Goal: Task Accomplishment & Management: Manage account settings

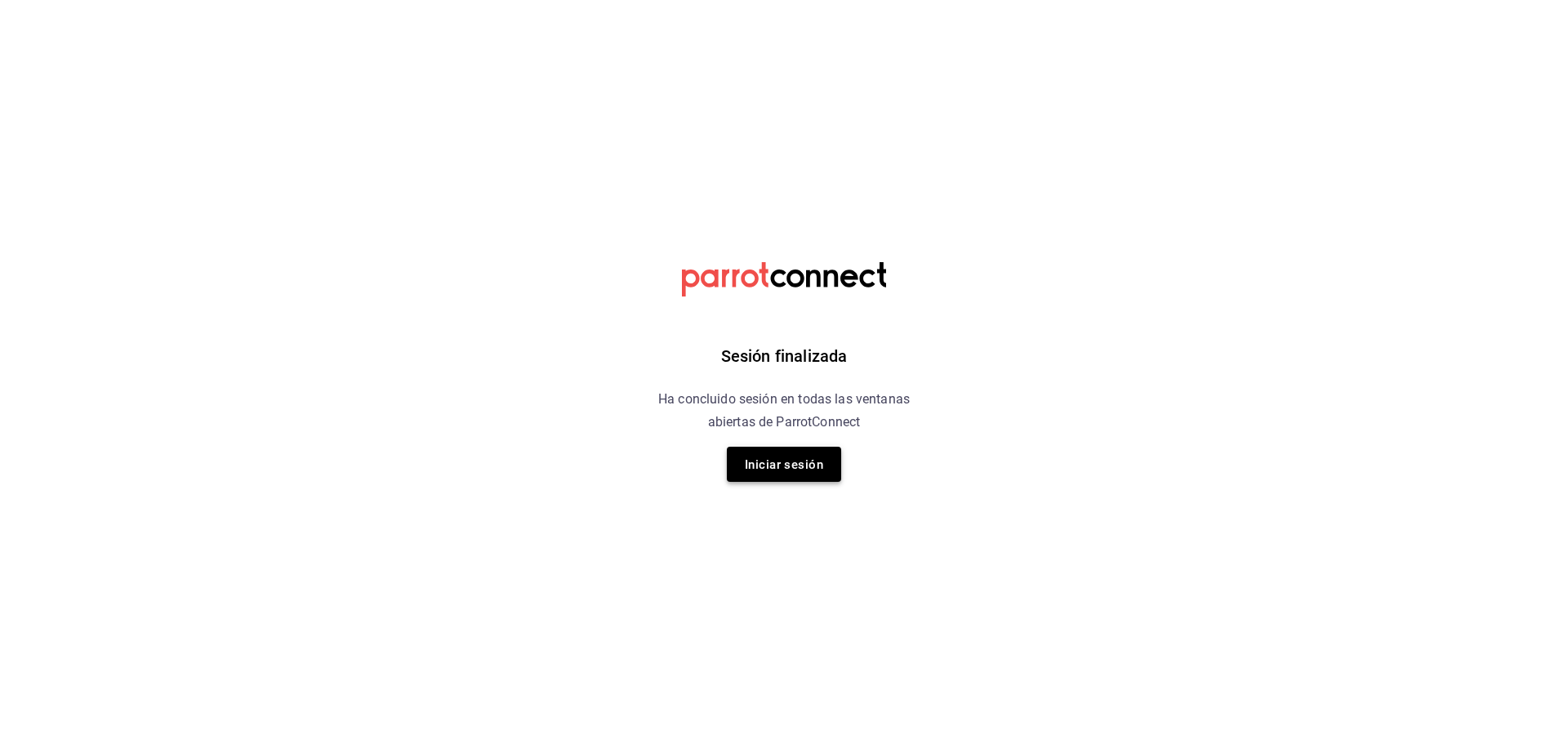
click at [754, 455] on font "Iniciar sesión" at bounding box center [784, 464] width 79 height 22
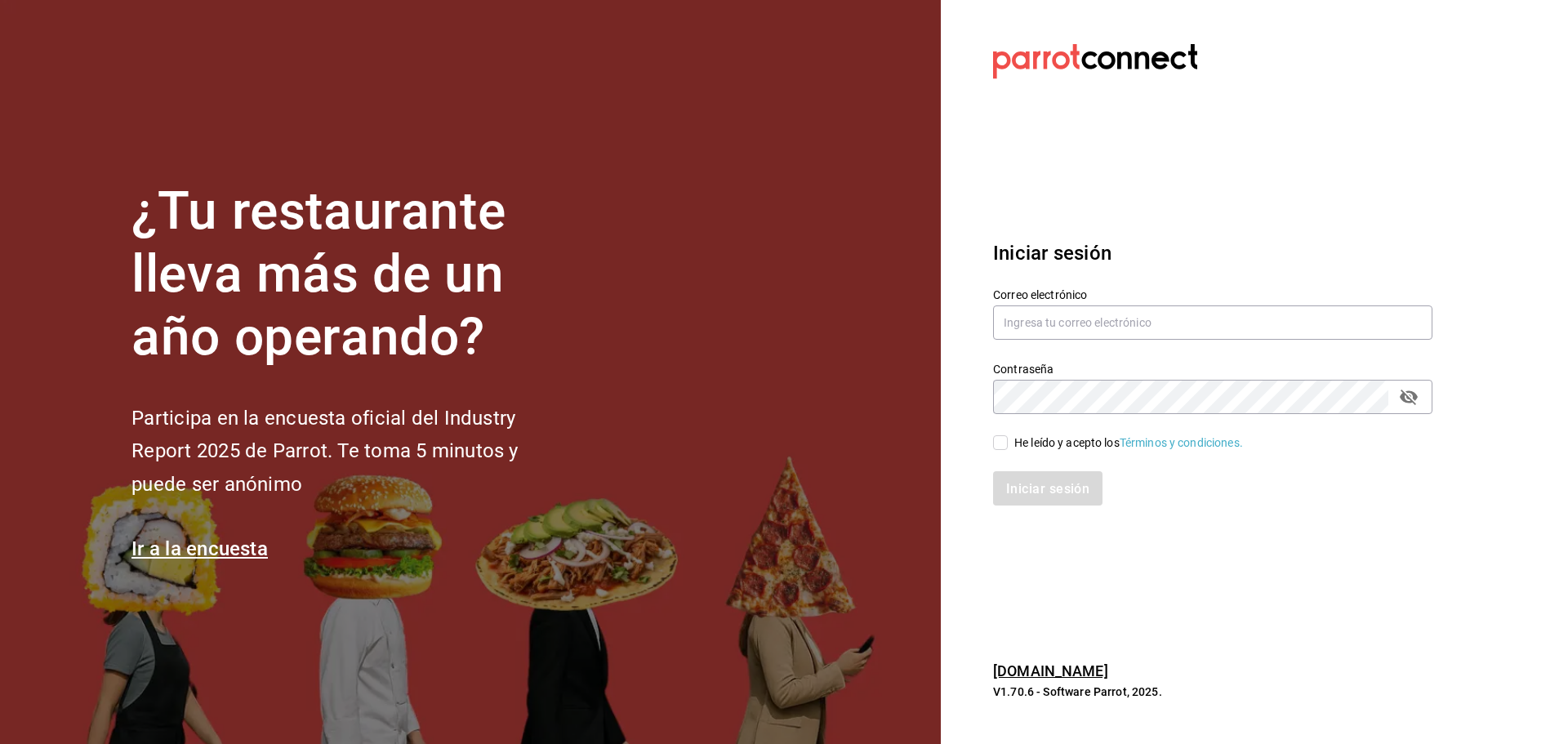
click at [1058, 299] on font "Correo electrónico" at bounding box center [1040, 295] width 94 height 13
click at [1054, 320] on input "text" at bounding box center [1213, 323] width 439 height 34
click at [1087, 193] on section "Datos incorrectos. Verifica que tu Correo o Contraseña estén bien escritos. Ini…" at bounding box center [1206, 372] width 531 height 744
click at [1089, 313] on input "nytonytonii" at bounding box center [1213, 323] width 439 height 34
type input "nytonytonii@gmail.com"
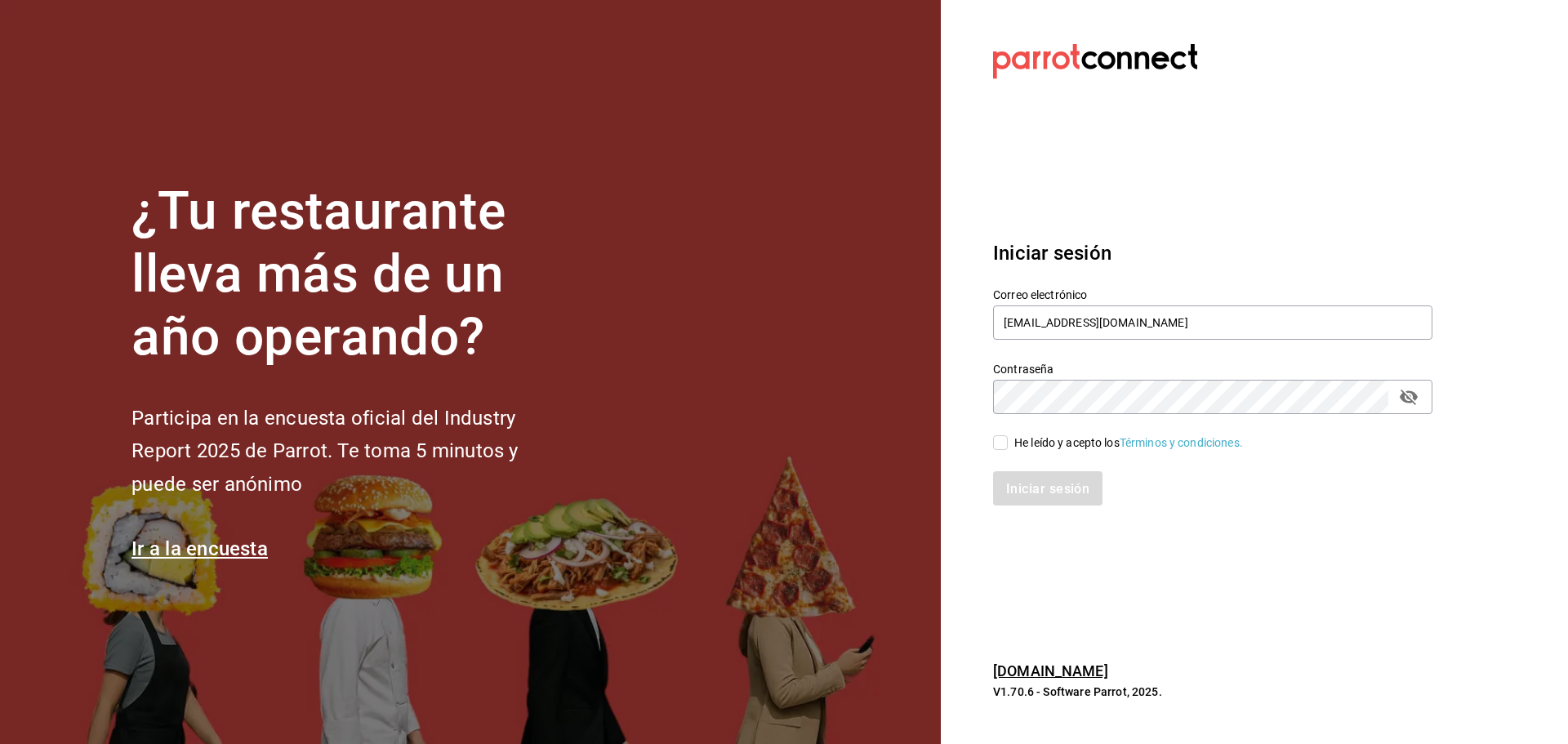
click at [1065, 430] on div "He leído y acepto los Términos y condiciones." at bounding box center [1203, 433] width 459 height 38
click at [1058, 436] on font "He leído y acepto los" at bounding box center [1067, 442] width 106 height 13
click at [1008, 435] on input "He leído y acepto los Términos y condiciones." at bounding box center [1001, 442] width 15 height 15
checkbox input "true"
click at [1030, 488] on font "Iniciar sesión" at bounding box center [1049, 488] width 84 height 16
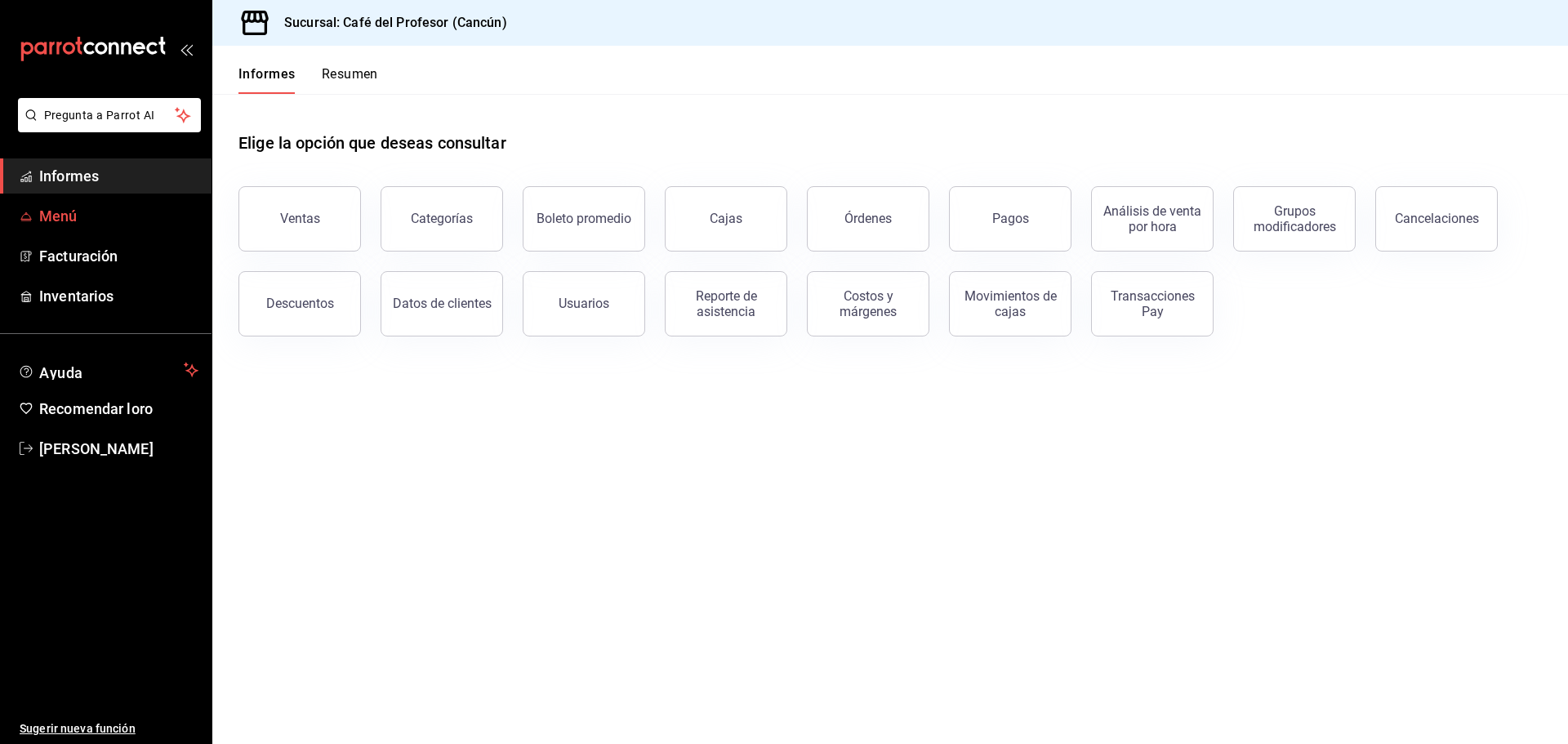
click at [115, 224] on span "Menú" at bounding box center [118, 216] width 159 height 22
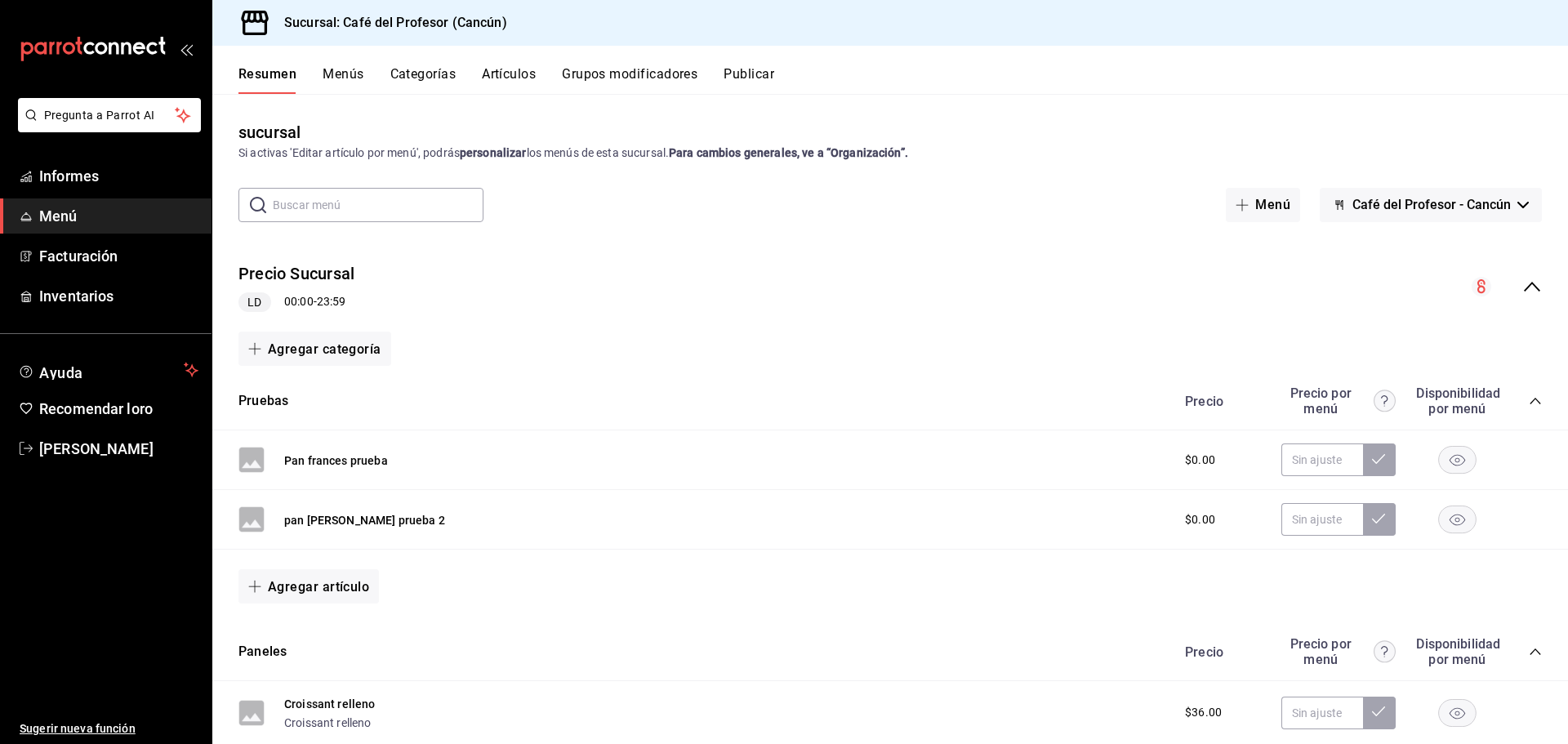
click at [866, 151] on font "Para cambios generales, ve a “Organización”." at bounding box center [788, 152] width 239 height 13
click at [102, 180] on span "Informes" at bounding box center [118, 176] width 159 height 22
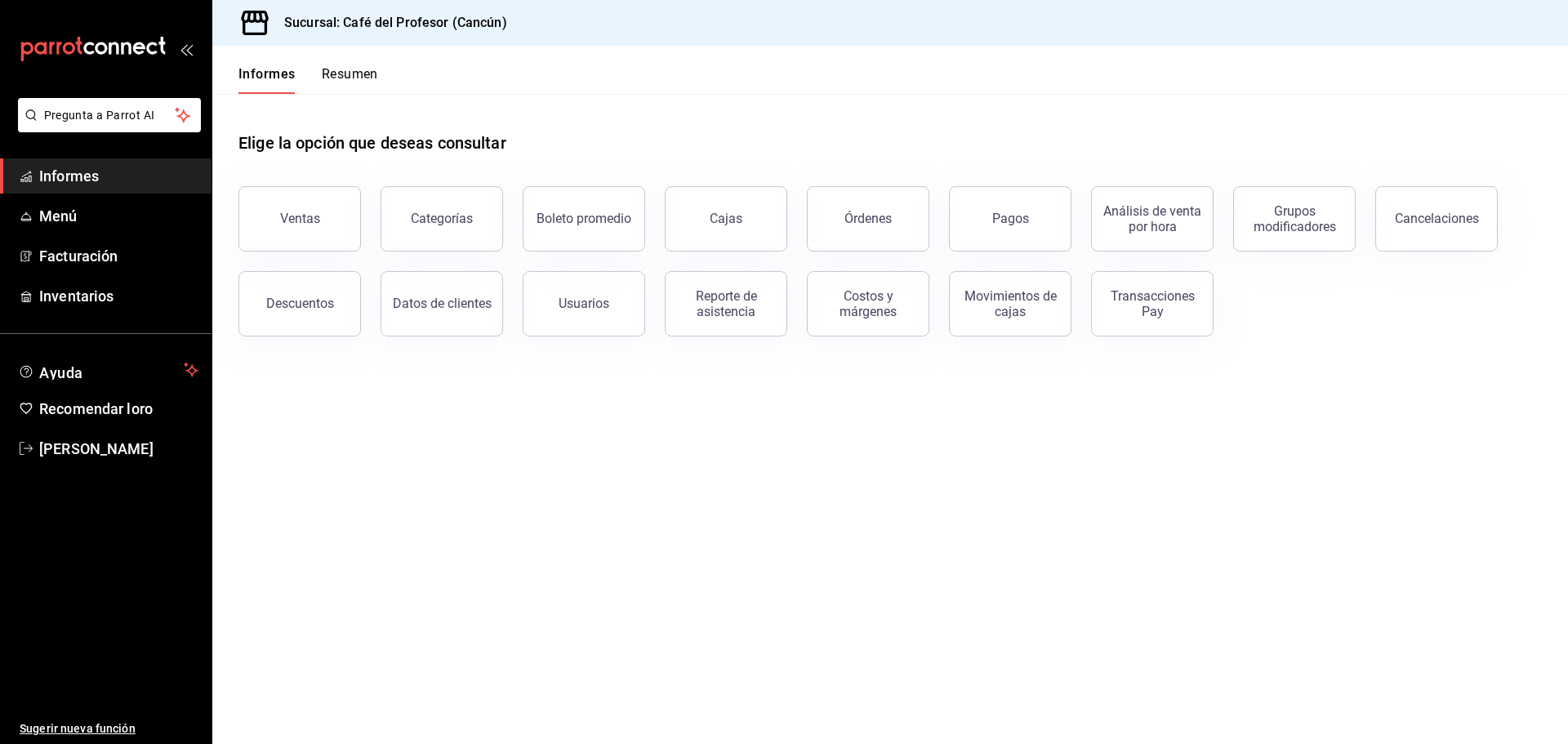
click at [315, 75] on div "Informes Resumen" at bounding box center [309, 80] width 139 height 29
click at [328, 75] on font "Resumen" at bounding box center [349, 74] width 57 height 16
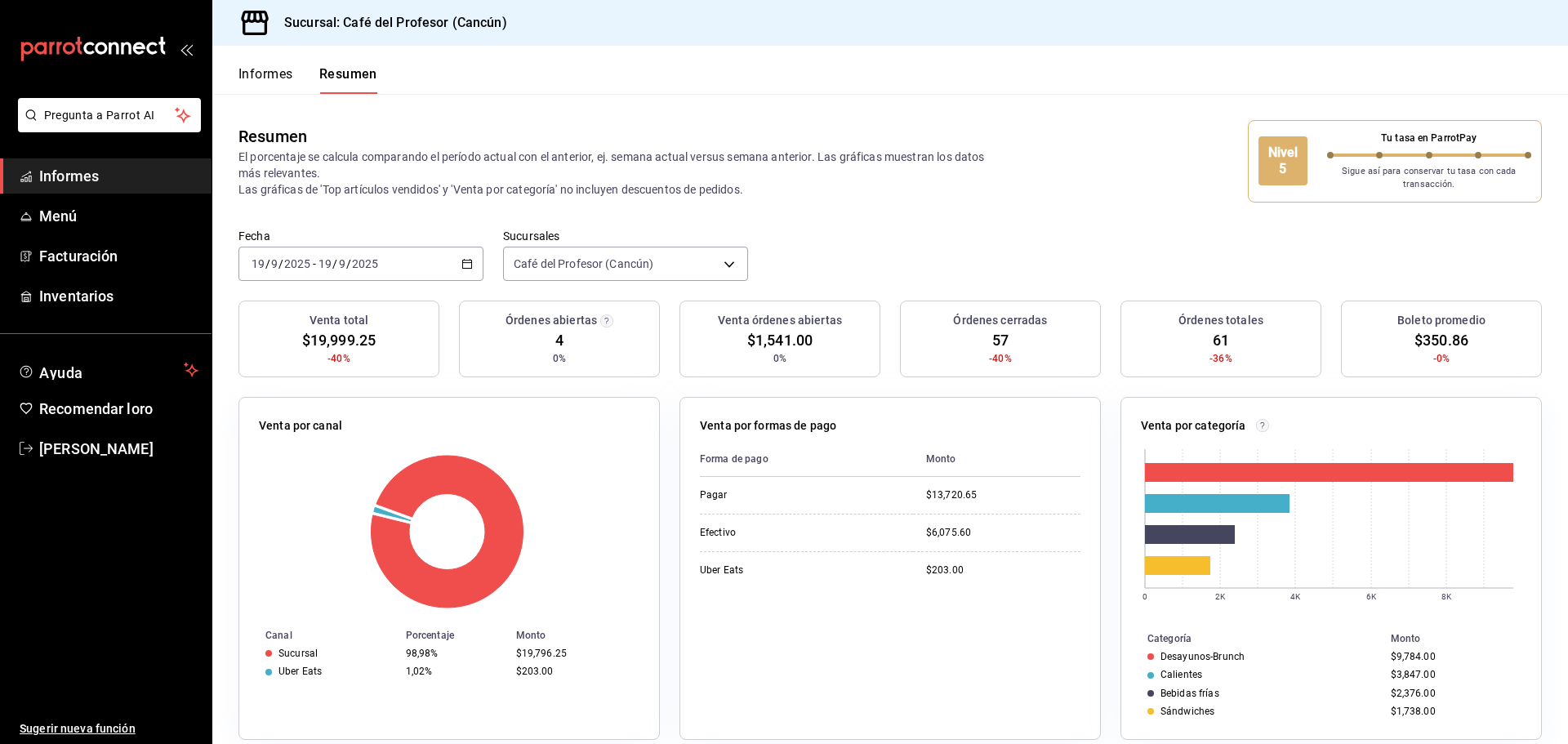
click at [290, 75] on font "Informes" at bounding box center [266, 74] width 55 height 16
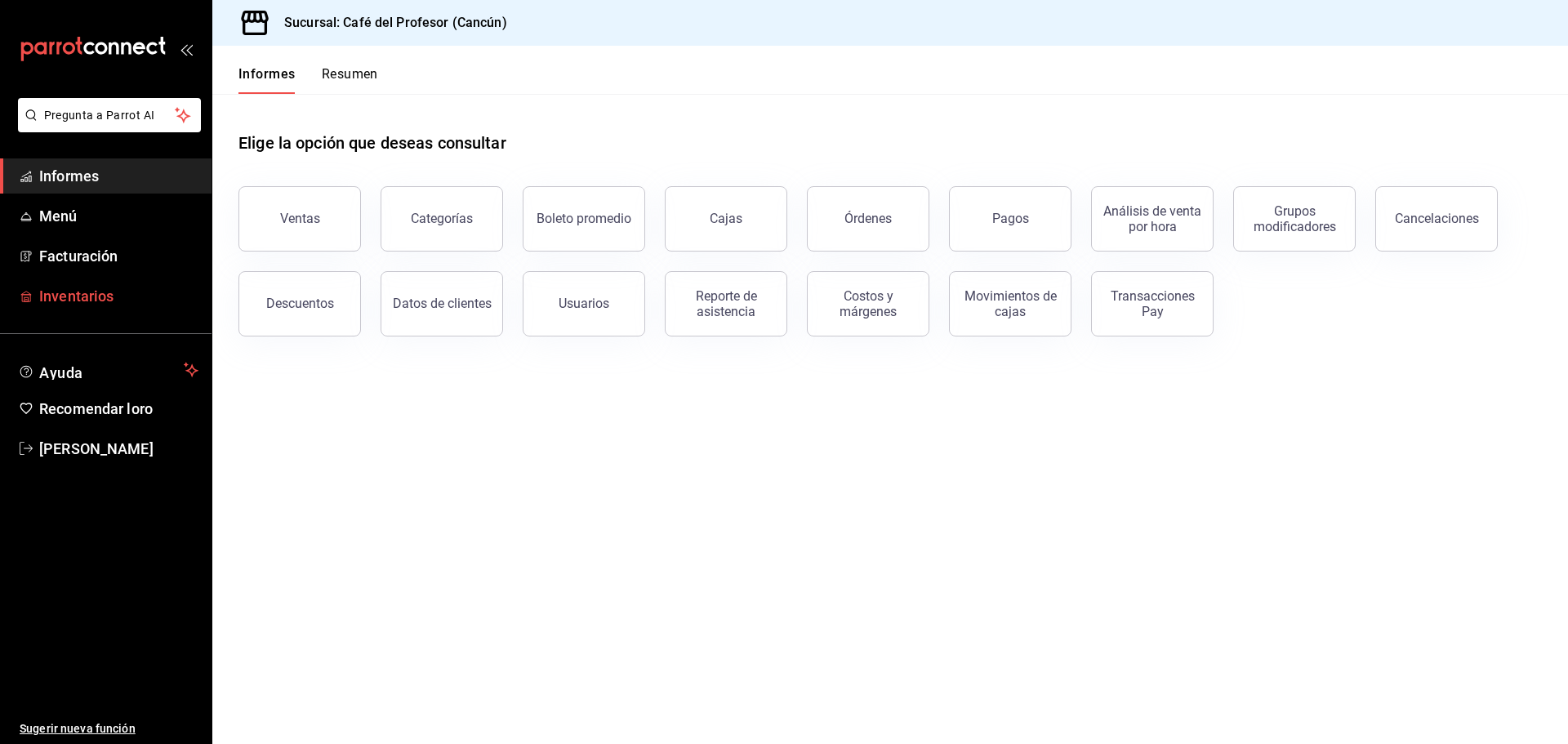
click at [116, 308] on link "Inventarios" at bounding box center [106, 296] width 212 height 35
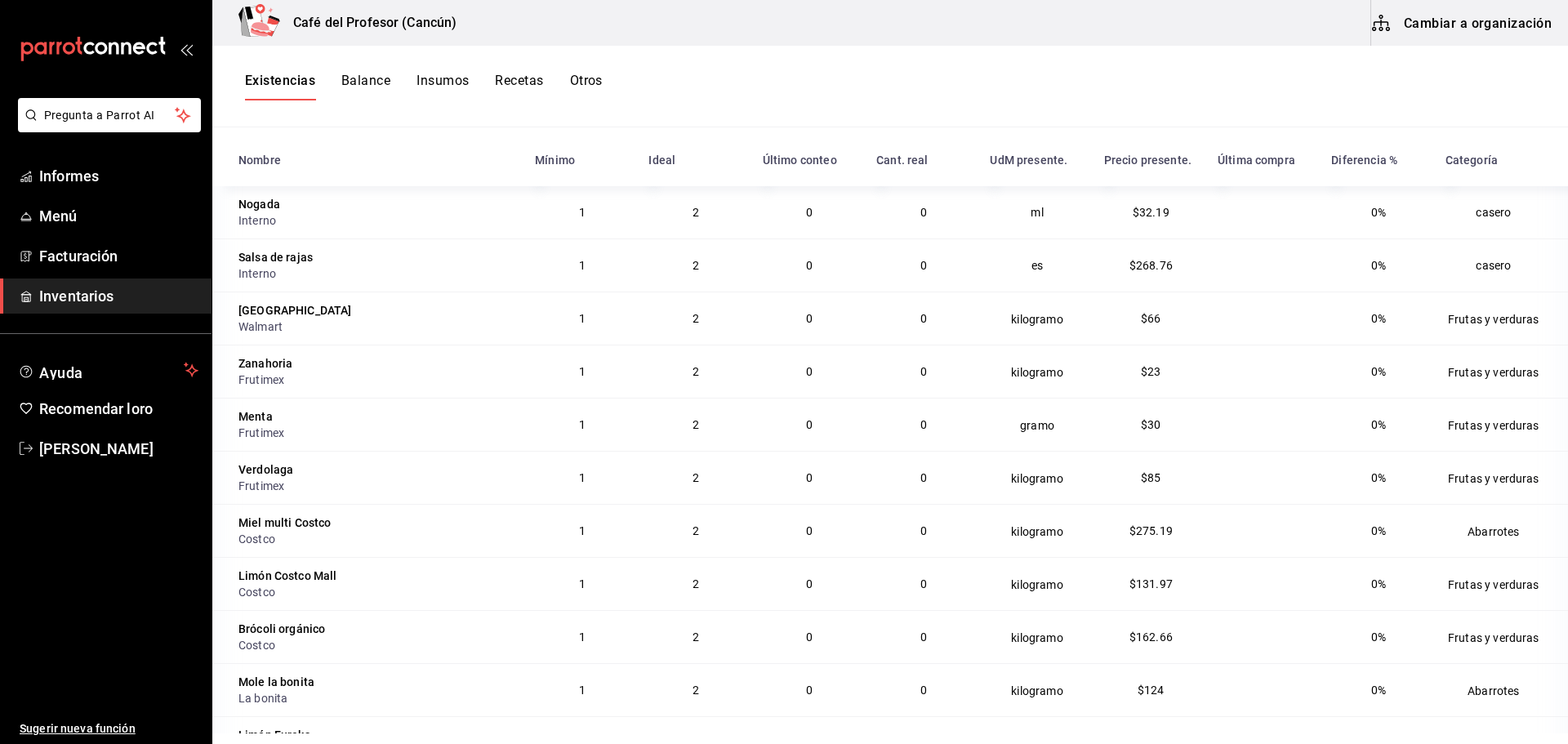
scroll to position [200, 0]
